Goal: Information Seeking & Learning: Learn about a topic

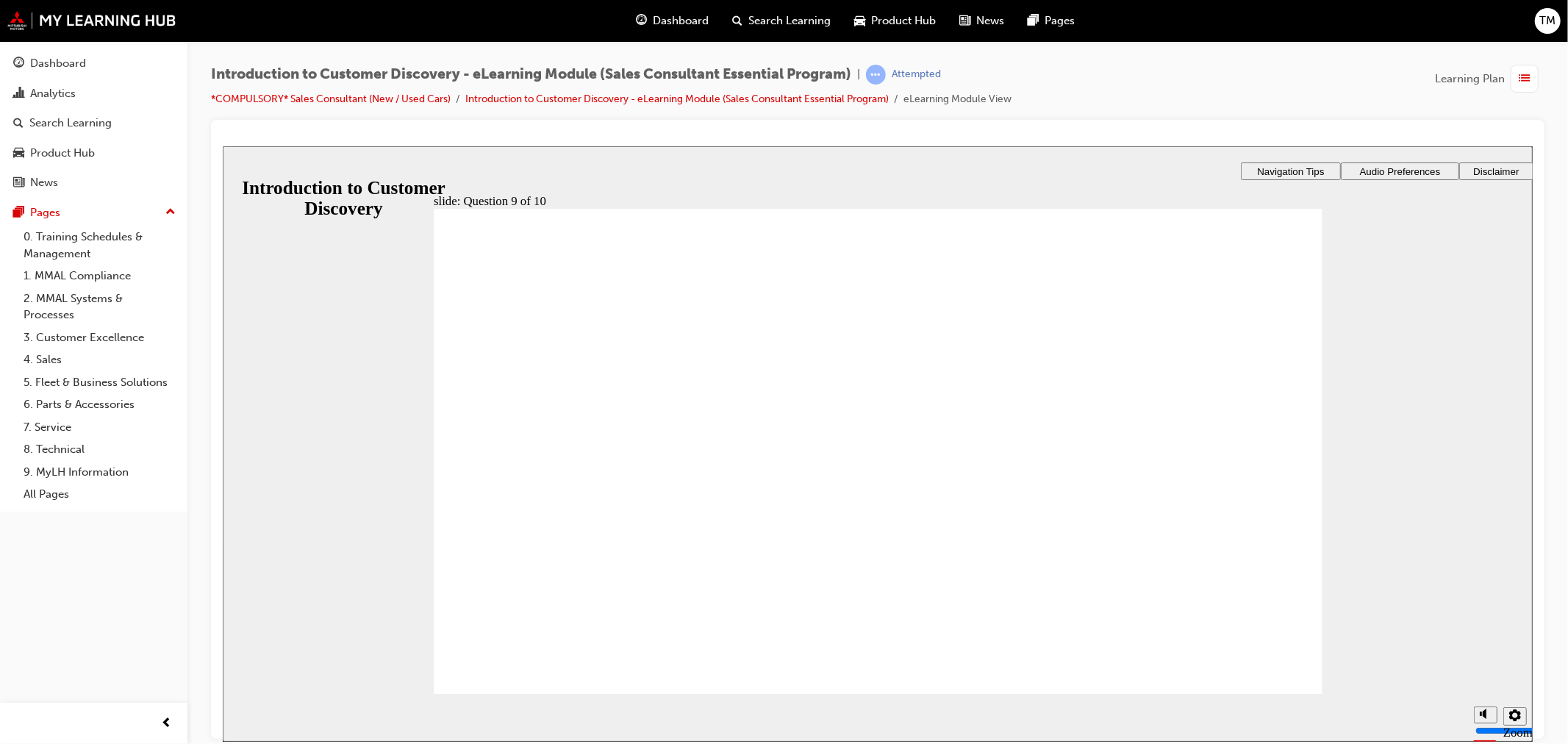
checkbox input "true"
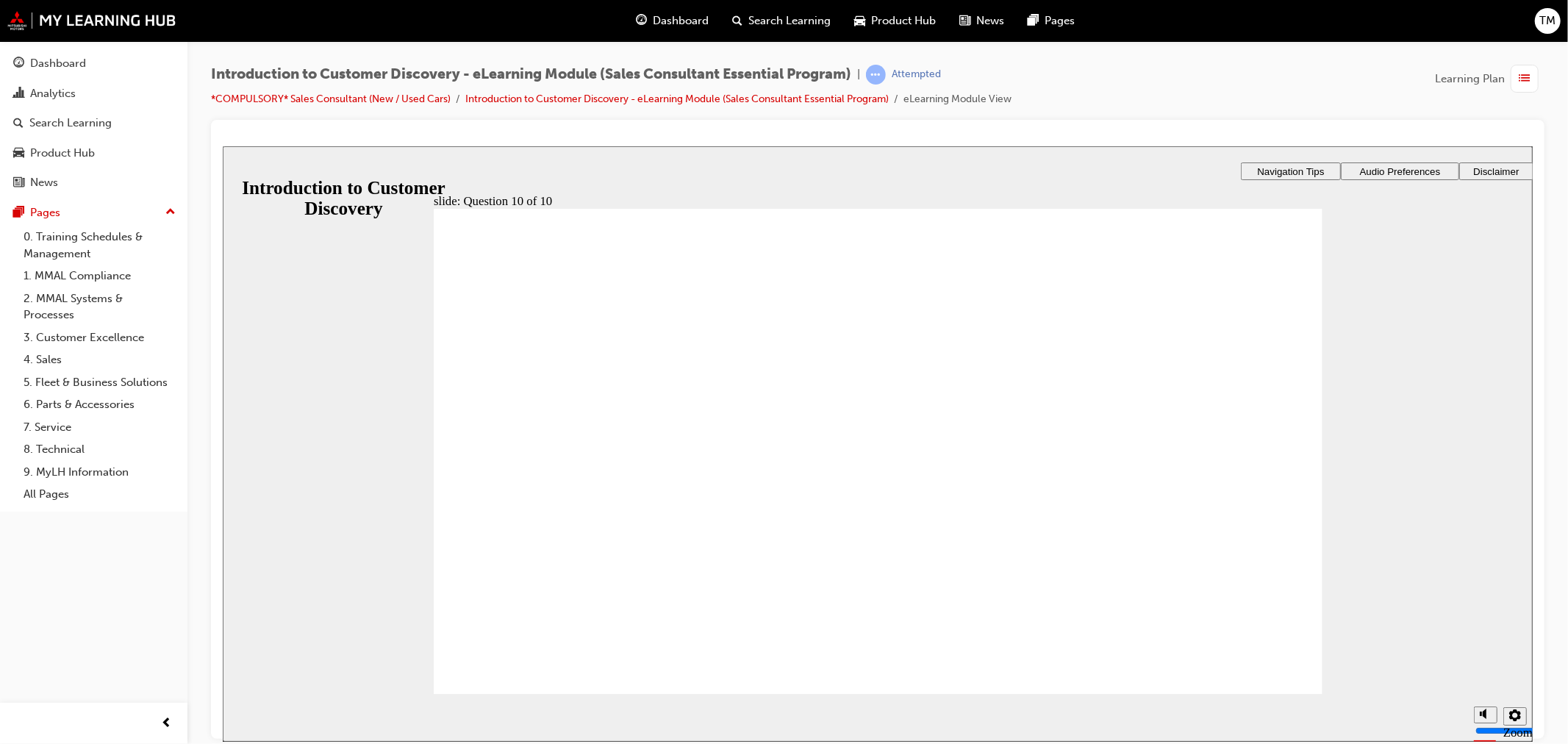
radio input "true"
